Goal: Task Accomplishment & Management: Use online tool/utility

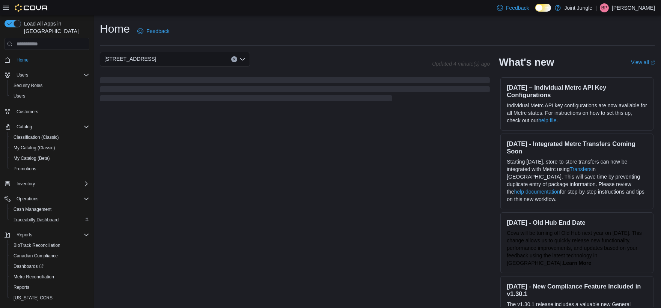
scroll to position [11, 0]
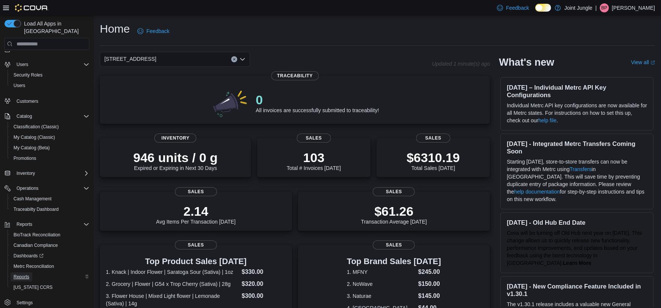
click at [27, 274] on span "Reports" at bounding box center [22, 277] width 16 height 6
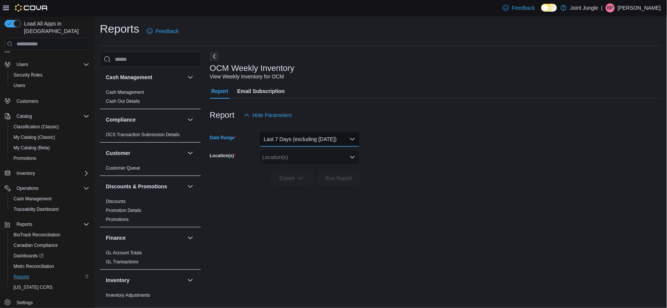
click at [350, 139] on button "Last 7 Days (excluding [DATE])" at bounding box center [309, 139] width 101 height 15
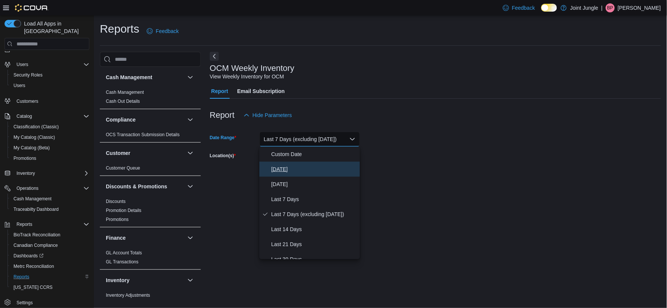
click at [305, 168] on span "[DATE]" at bounding box center [314, 169] width 86 height 9
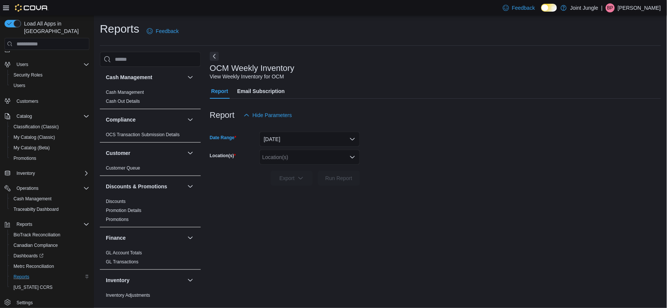
click at [353, 158] on icon "Open list of options" at bounding box center [352, 157] width 5 height 2
click at [300, 182] on span "[STREET_ADDRESS]" at bounding box center [301, 181] width 52 height 8
click at [329, 181] on span "Run Report" at bounding box center [338, 178] width 27 height 8
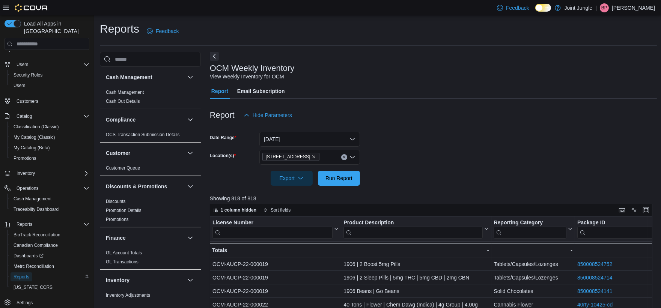
click at [23, 274] on span "Reports" at bounding box center [22, 277] width 16 height 6
click at [129, 93] on link "Cash Management" at bounding box center [125, 92] width 38 height 5
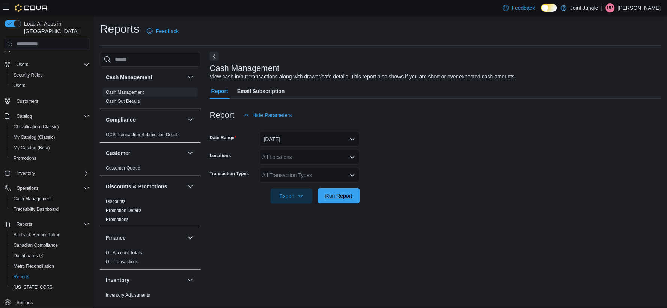
click at [329, 199] on span "Run Report" at bounding box center [338, 196] width 27 height 8
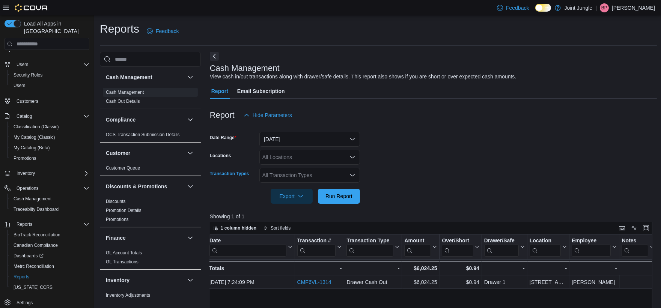
click at [325, 174] on div "All Transaction Types" at bounding box center [309, 175] width 101 height 15
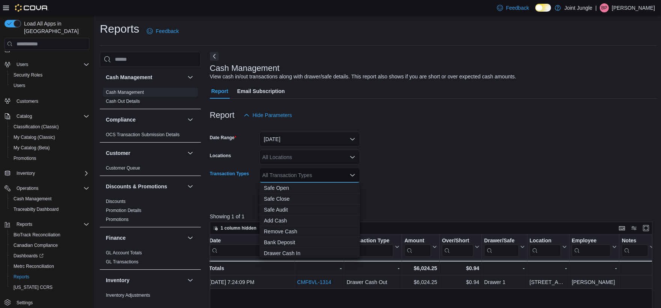
click at [428, 176] on form "Date Range [DATE] Locations All Locations Transaction Types All Transaction Typ…" at bounding box center [433, 163] width 447 height 81
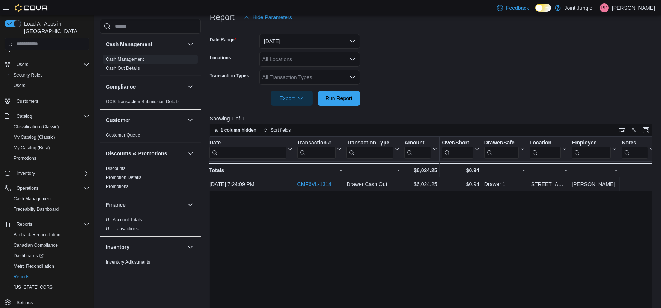
scroll to position [83, 0]
